Goal: Task Accomplishment & Management: Manage account settings

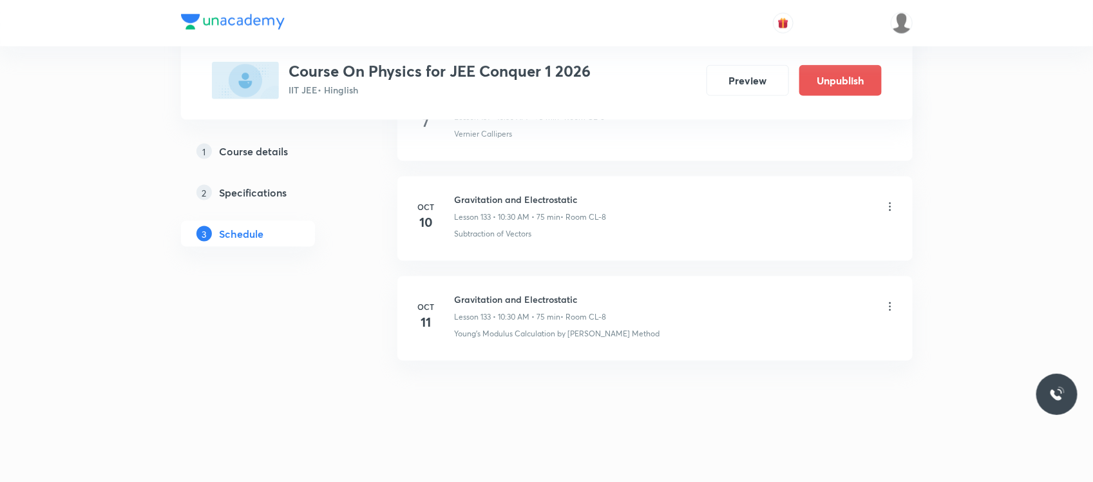
scroll to position [13865, 0]
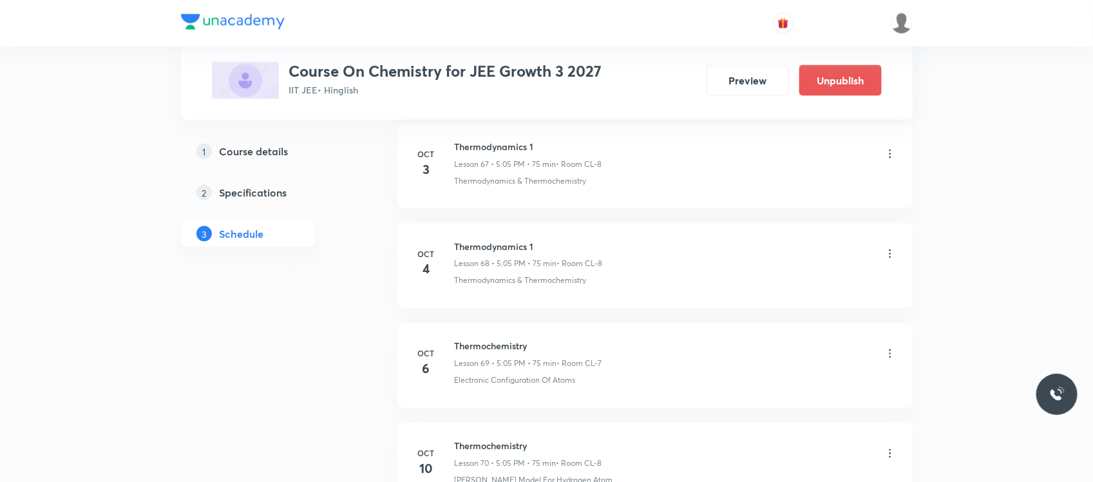
scroll to position [7389, 0]
click at [469, 353] on h6 "Thermochemistry" at bounding box center [528, 347] width 147 height 14
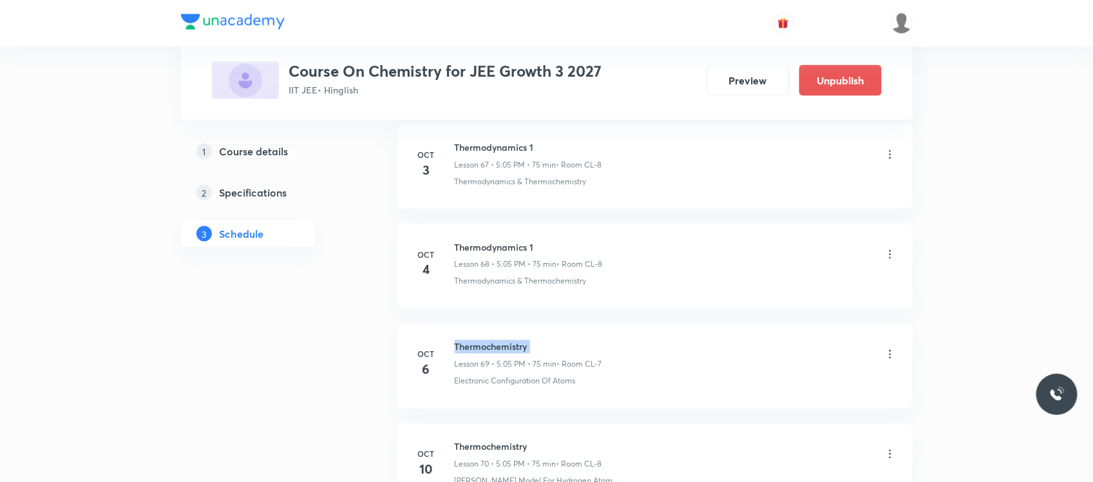
copy h6 "Thermochemistry"
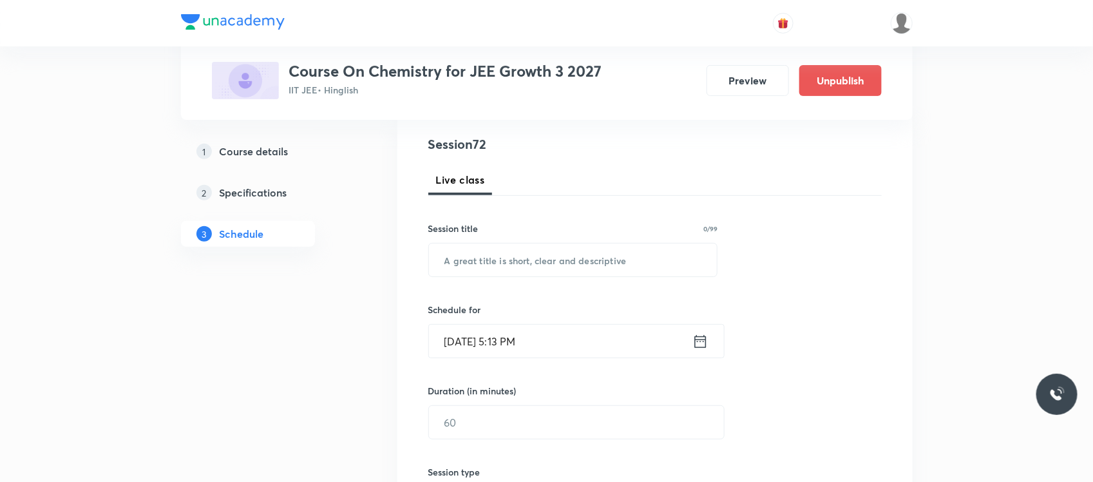
scroll to position [147, 0]
click at [502, 265] on input "text" at bounding box center [573, 256] width 288 height 33
paste input "Thermochemistry"
type input "Thermochemistry"
click at [570, 340] on input "Oct 8, 2025, 5:13 PM" at bounding box center [560, 337] width 263 height 33
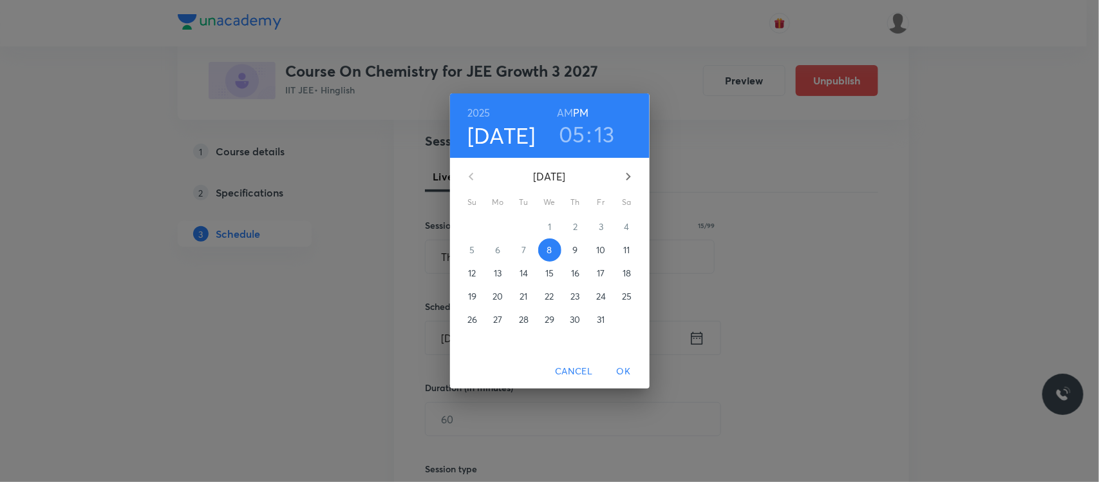
click at [604, 127] on h3 "13" at bounding box center [604, 133] width 21 height 27
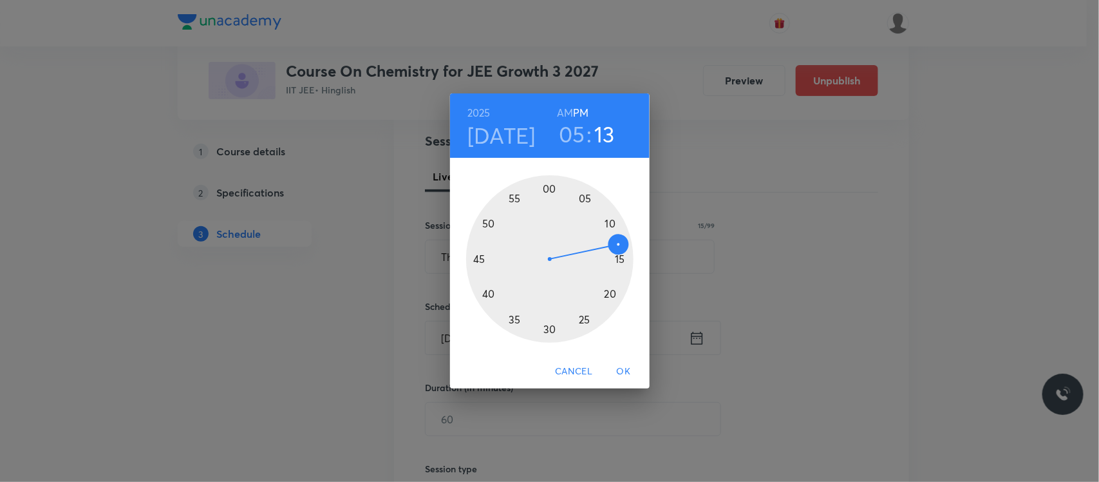
click at [617, 258] on div at bounding box center [549, 258] width 167 height 167
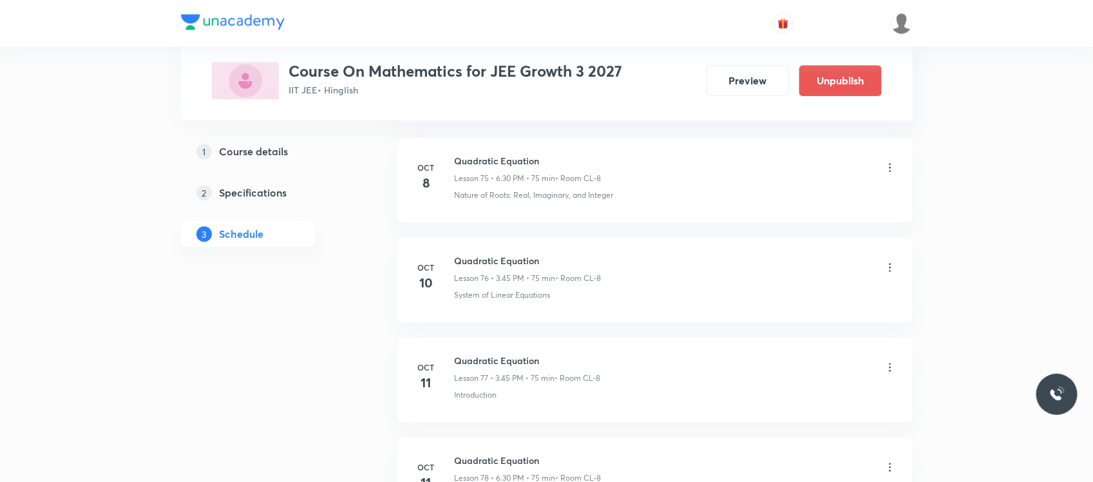
scroll to position [8163, 0]
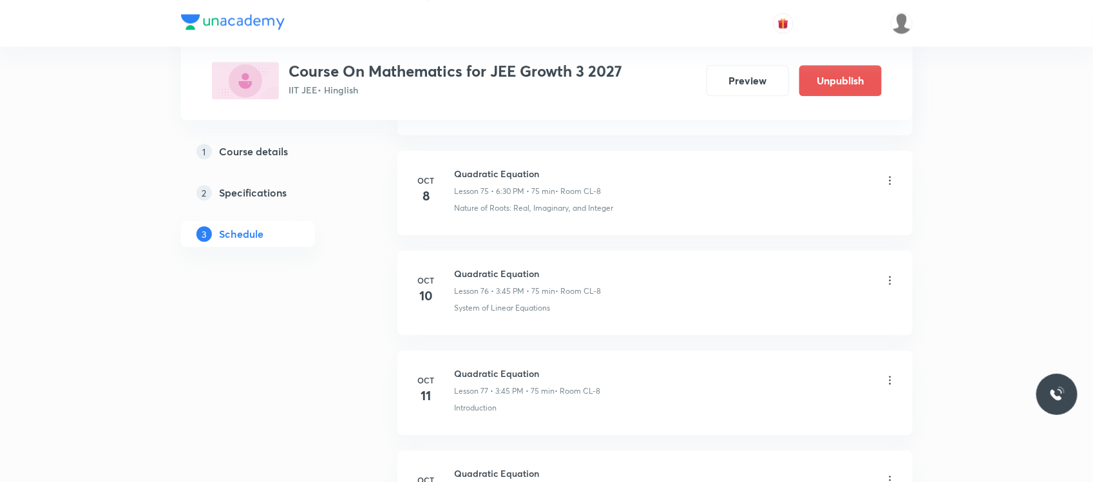
click at [485, 180] on h6 "Quadratic Equation" at bounding box center [528, 174] width 147 height 14
drag, startPoint x: 485, startPoint y: 191, endPoint x: 885, endPoint y: 198, distance: 400.5
click at [885, 197] on div "Quadratic Equation Lesson 75 • 6:30 PM • 75 min • Room CL-8" at bounding box center [676, 182] width 442 height 30
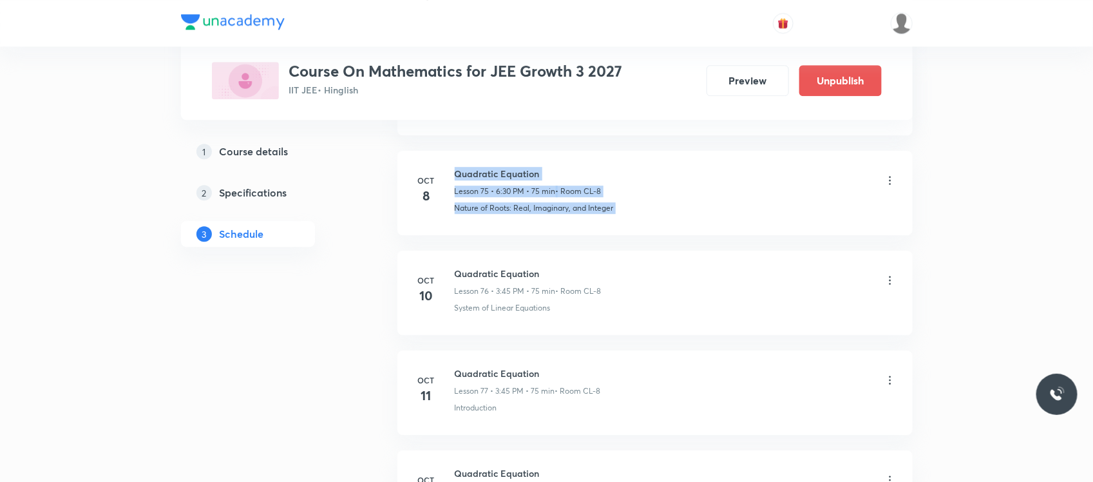
click at [885, 187] on icon at bounding box center [889, 180] width 13 height 13
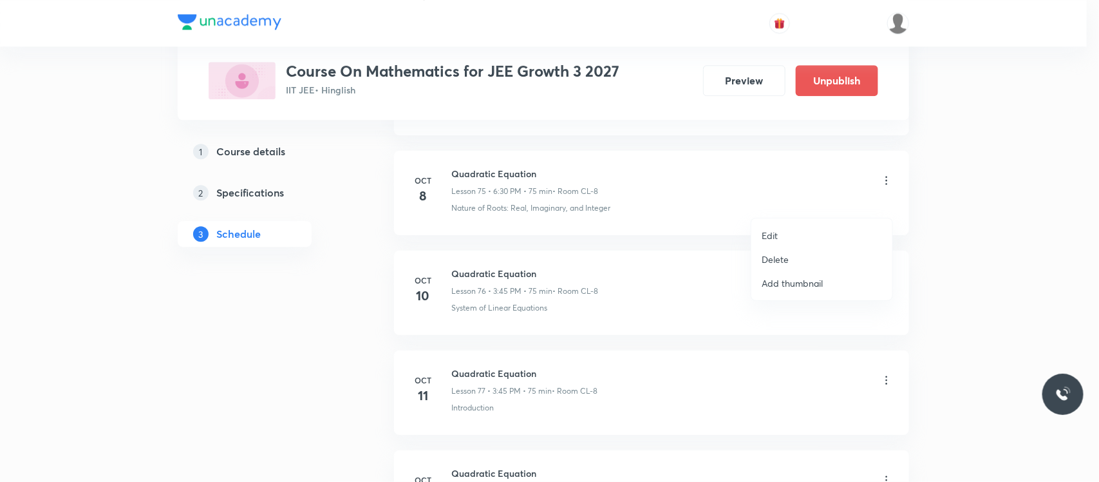
click at [793, 230] on li "Edit" at bounding box center [821, 235] width 141 height 24
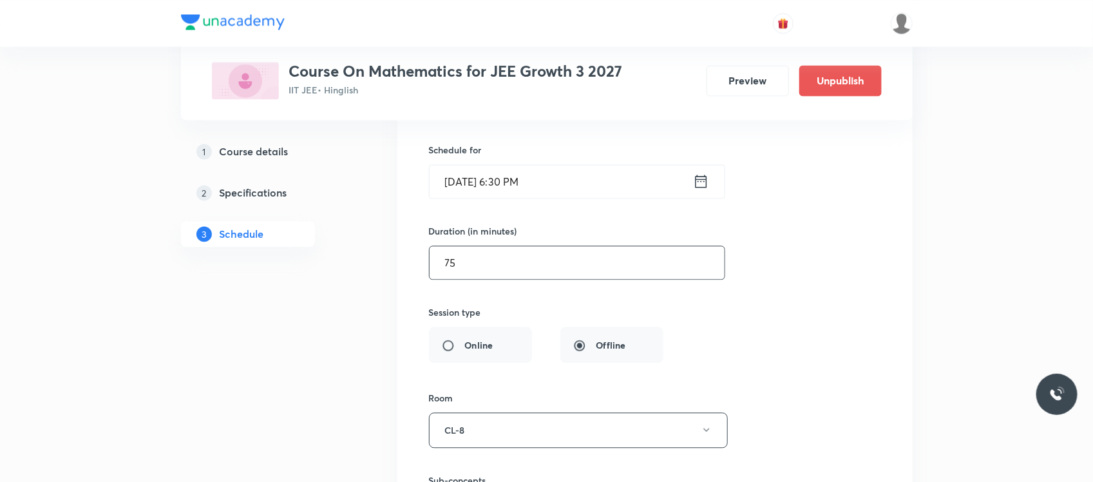
scroll to position [7687, 0]
click at [557, 199] on input "Oct 8, 2025, 6:30 PM" at bounding box center [560, 182] width 263 height 33
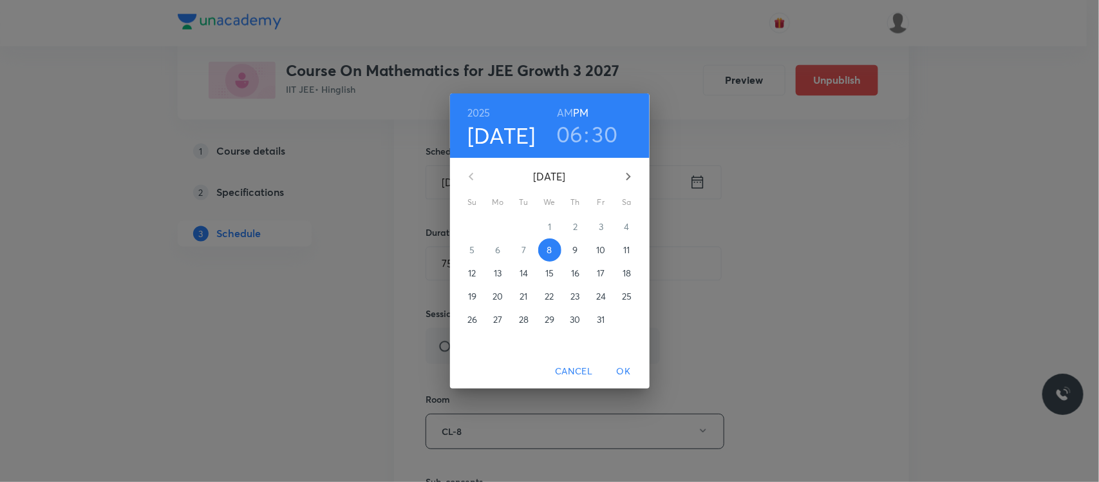
click at [598, 137] on h3 "30" at bounding box center [605, 133] width 26 height 27
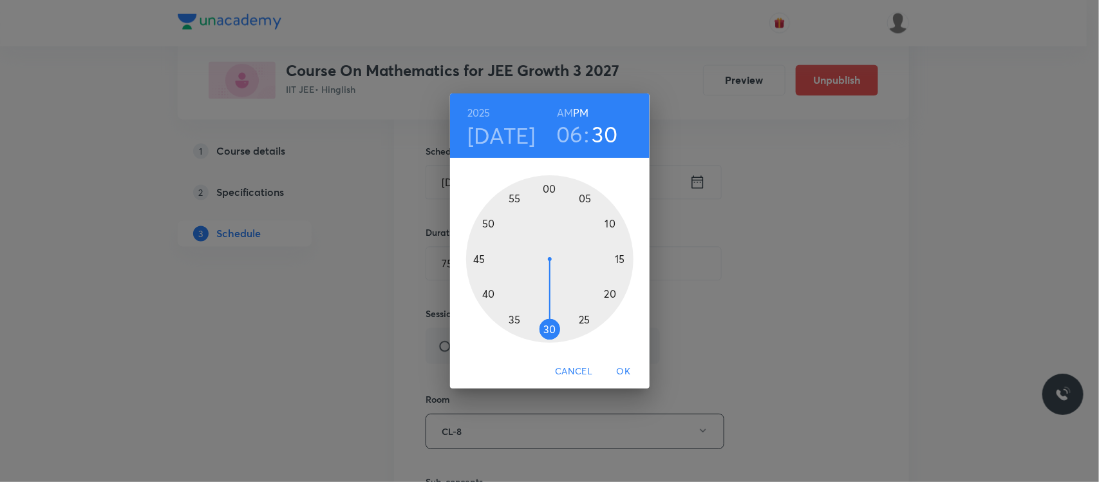
click at [571, 138] on h3 "06" at bounding box center [569, 133] width 27 height 27
click at [581, 319] on div at bounding box center [549, 258] width 167 height 167
click at [628, 372] on span "OK" at bounding box center [623, 371] width 31 height 16
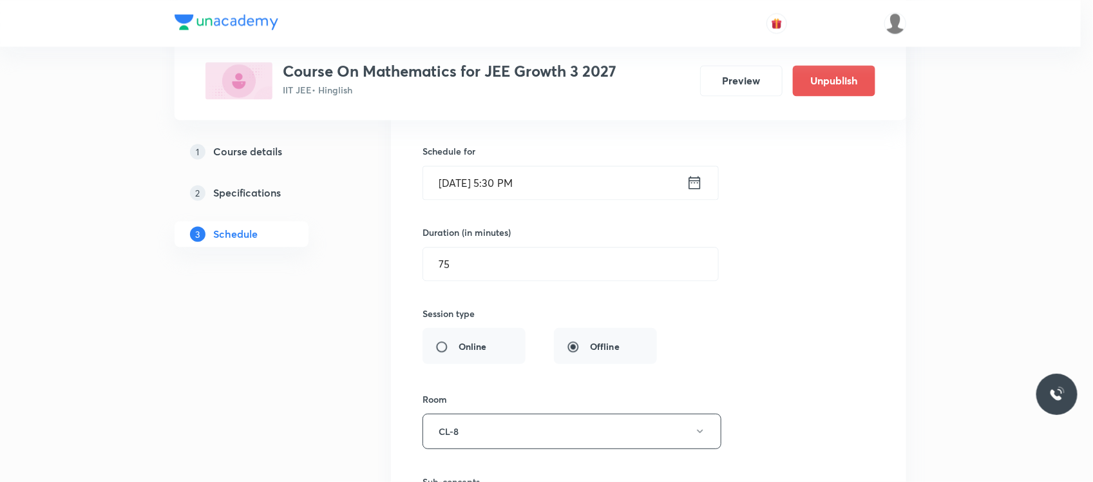
click at [628, 364] on div "Online Offline" at bounding box center [539, 346] width 234 height 36
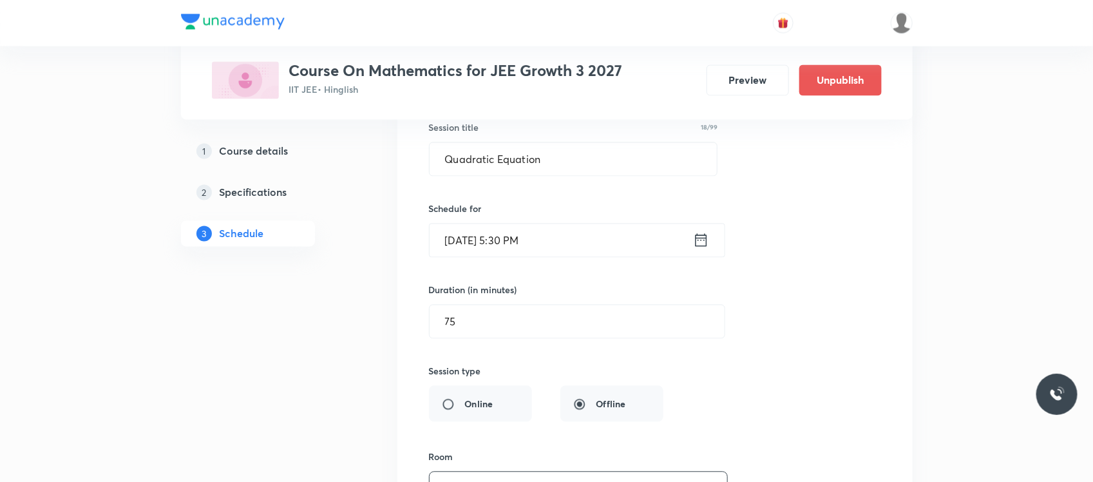
scroll to position [7628, 0]
click at [509, 339] on input "75" at bounding box center [576, 322] width 295 height 33
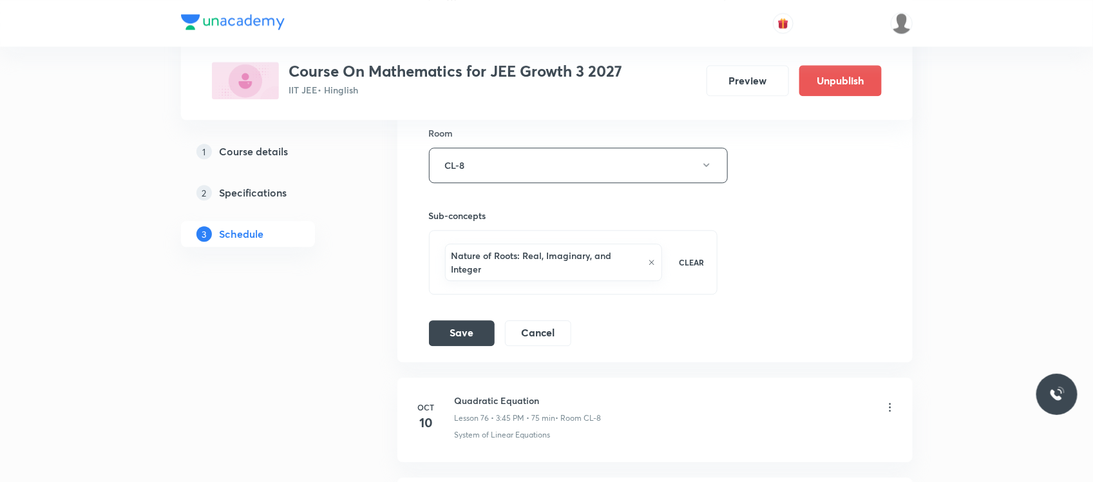
scroll to position [7976, 0]
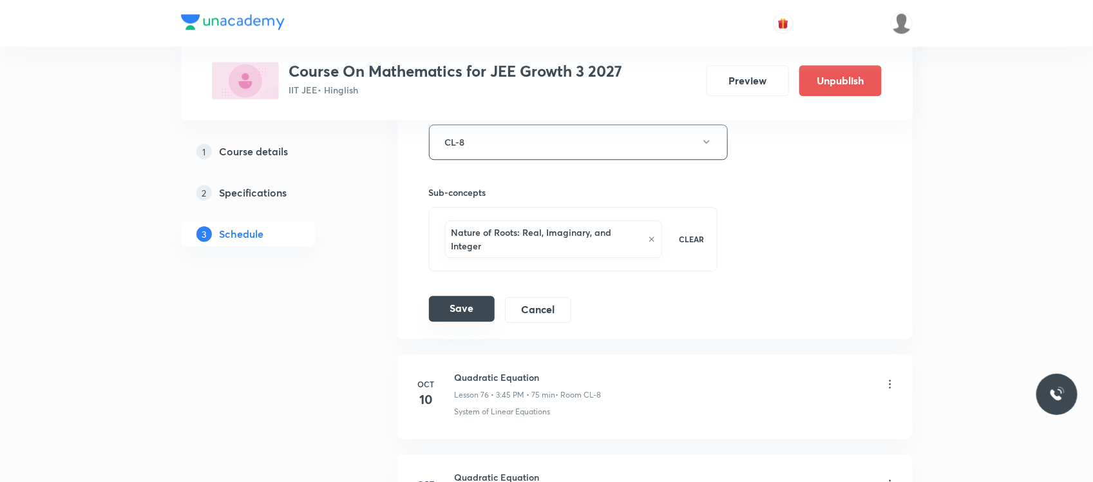
type input "90"
click at [433, 321] on button "Save" at bounding box center [462, 309] width 66 height 26
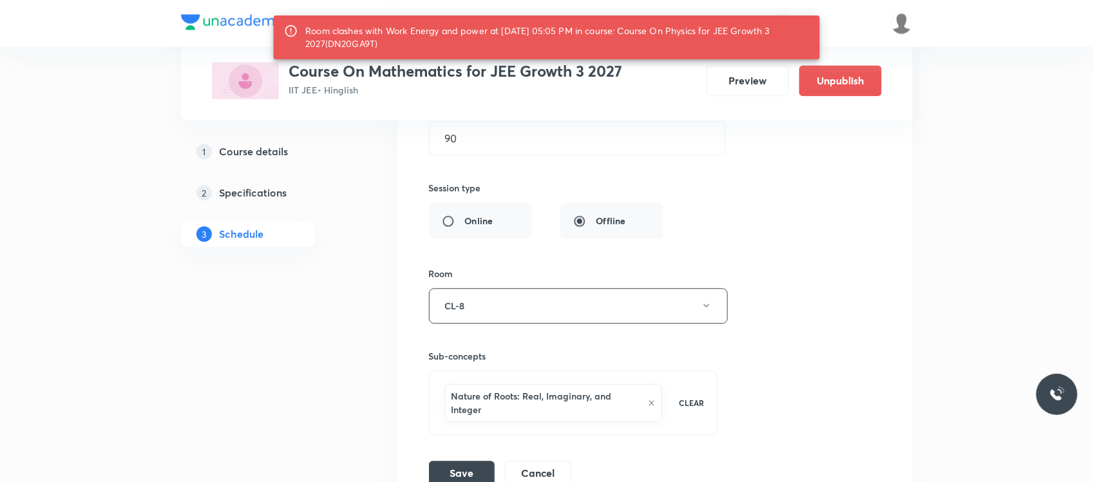
scroll to position [7830, 0]
click at [355, 44] on div "Room clashes with Work Energy and power at 08 Oct 2025 05:05 PM in course: Cour…" at bounding box center [557, 37] width 504 height 36
copy div "DN20GA9T"
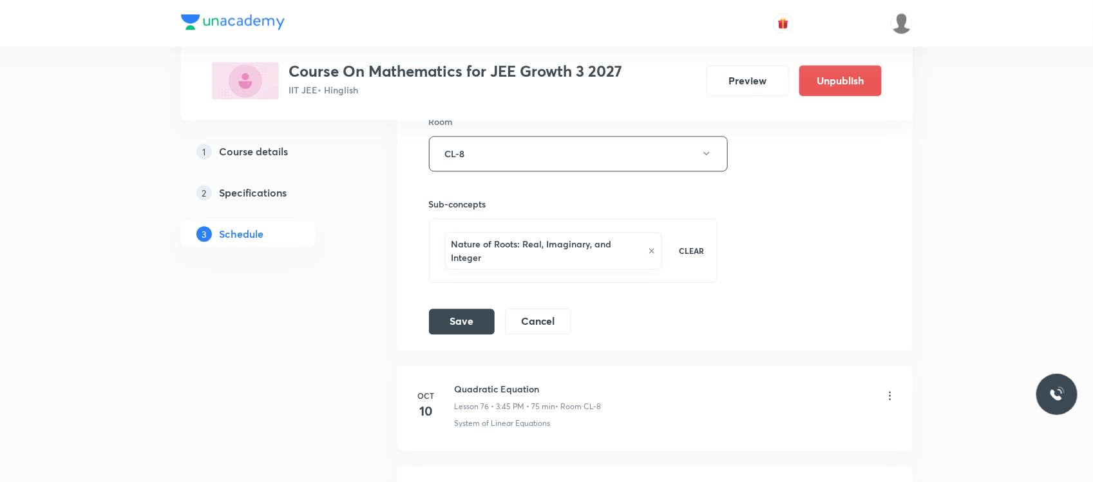
scroll to position [7992, 0]
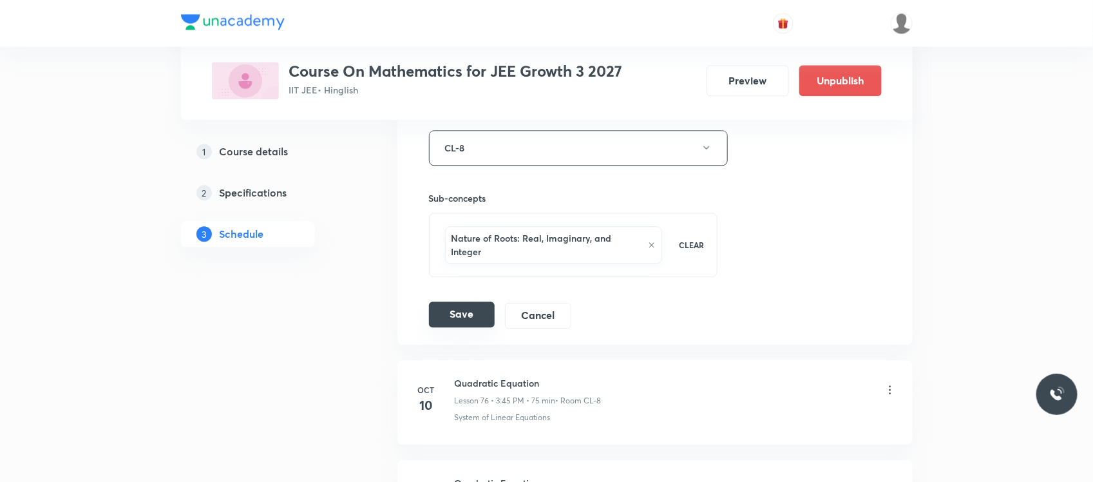
click at [467, 327] on button "Save" at bounding box center [462, 314] width 66 height 26
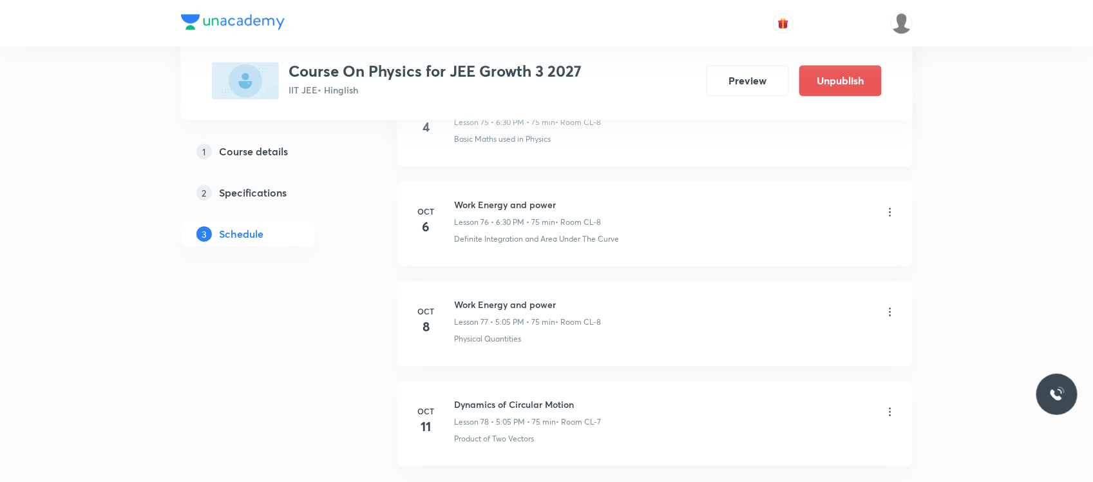
scroll to position [8358, 0]
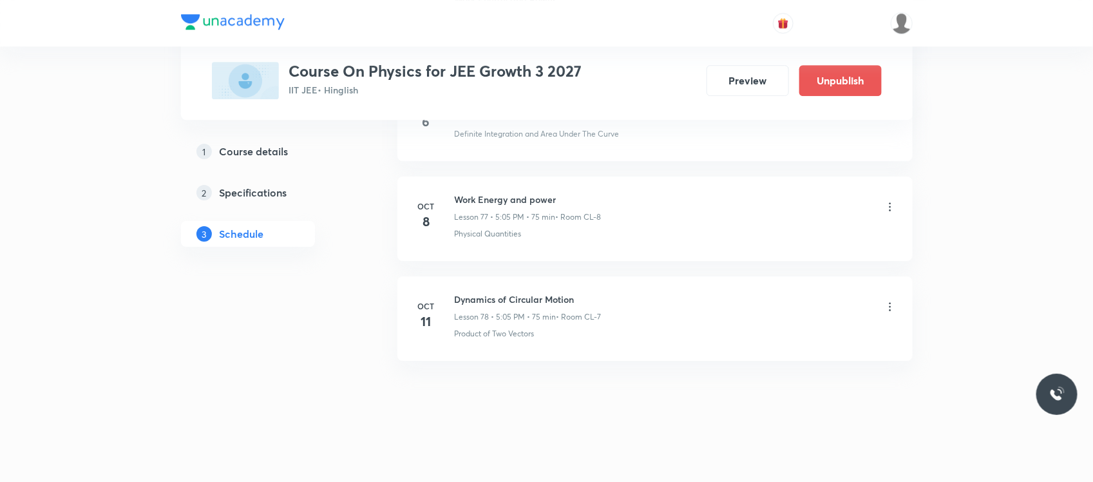
click at [889, 207] on icon at bounding box center [889, 206] width 13 height 13
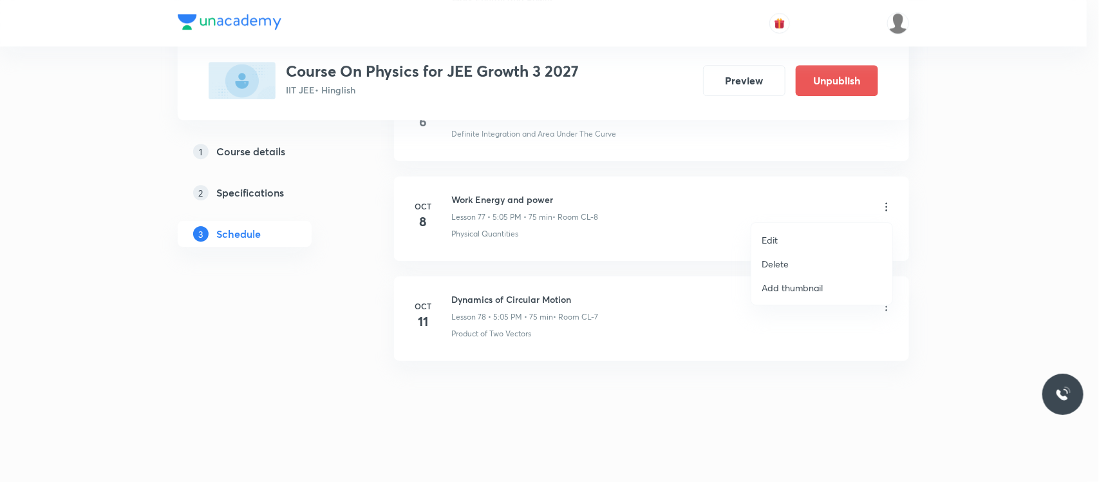
click at [813, 266] on li "Delete" at bounding box center [821, 264] width 141 height 24
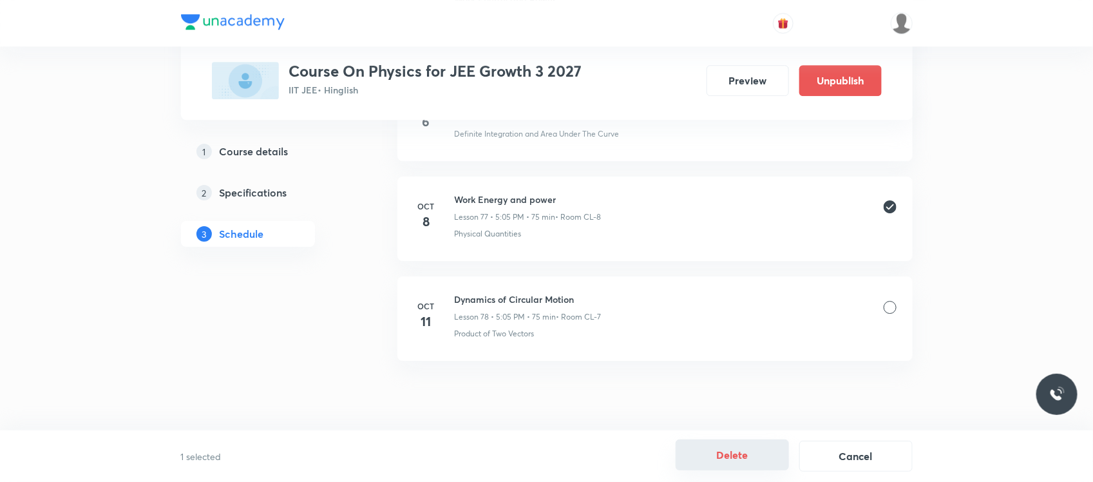
click at [702, 449] on button "Delete" at bounding box center [731, 454] width 113 height 31
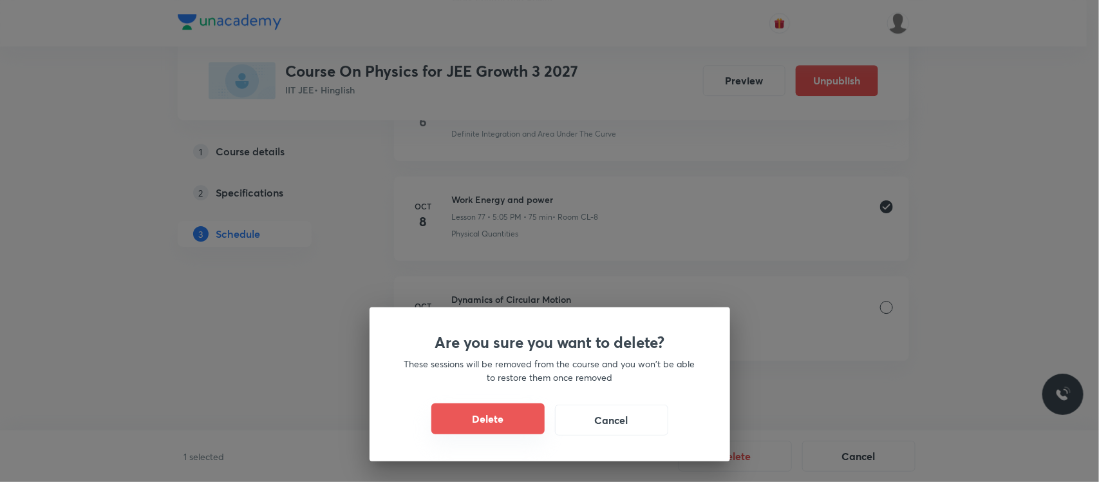
click at [518, 423] on button "Delete" at bounding box center [487, 418] width 113 height 31
